Goal: Task Accomplishment & Management: Manage account settings

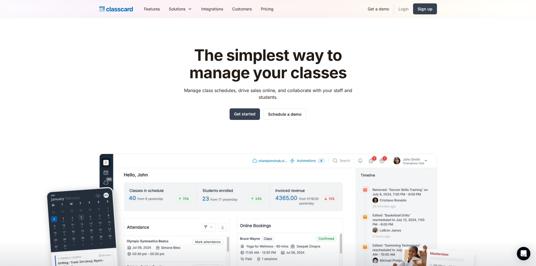
click at [402, 11] on link "Login" at bounding box center [403, 9] width 19 height 13
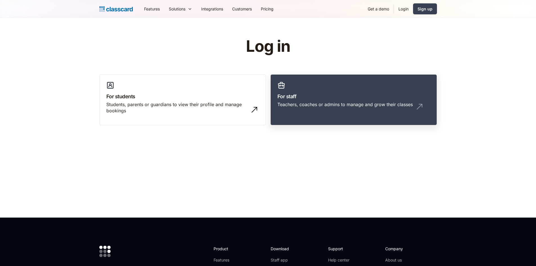
click at [329, 104] on div "Teachers, coaches or admins to manage and grow their classes" at bounding box center [345, 104] width 135 height 6
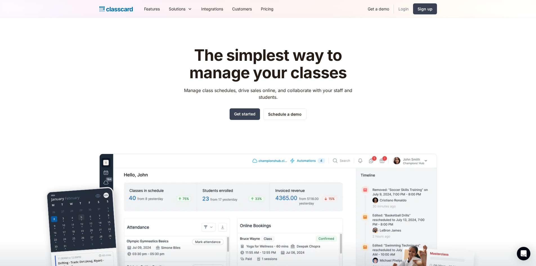
click at [402, 5] on link "Login" at bounding box center [403, 9] width 19 height 13
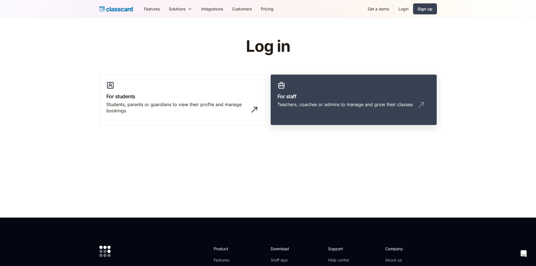
click at [333, 114] on link "For staff Teachers, coaches or admins to manage and grow their classes" at bounding box center [354, 99] width 167 height 51
